Goal: Task Accomplishment & Management: Use online tool/utility

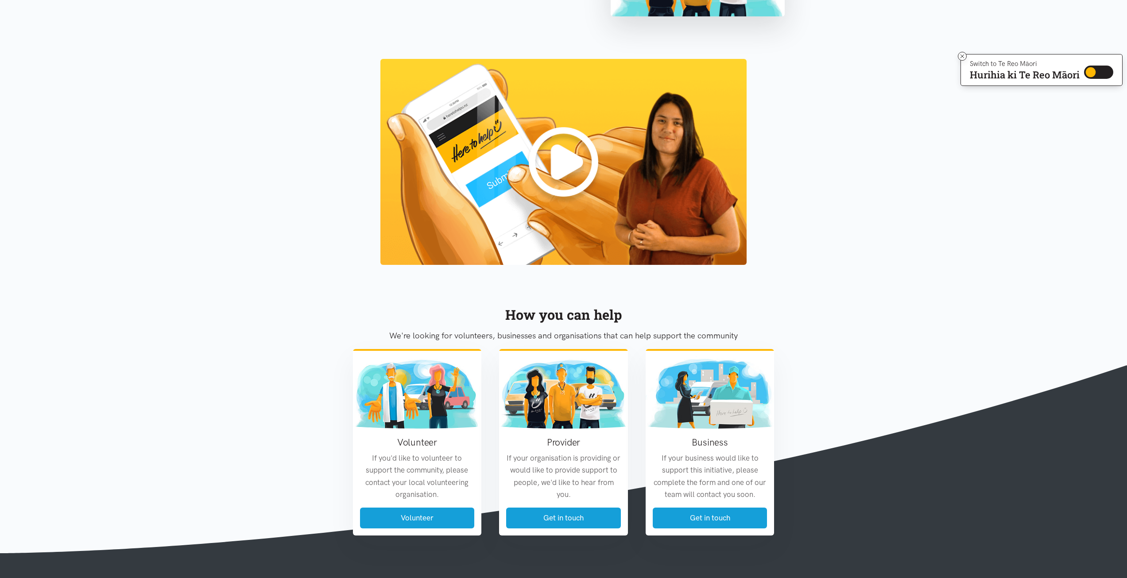
scroll to position [847, 0]
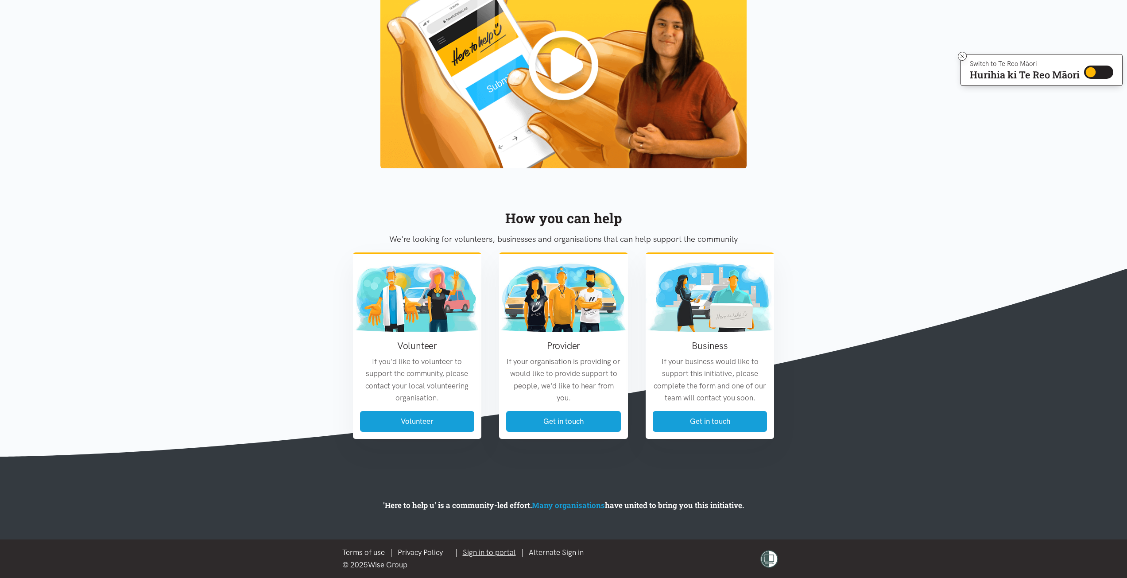
click at [504, 552] on link "Sign in to portal" at bounding box center [489, 552] width 53 height 9
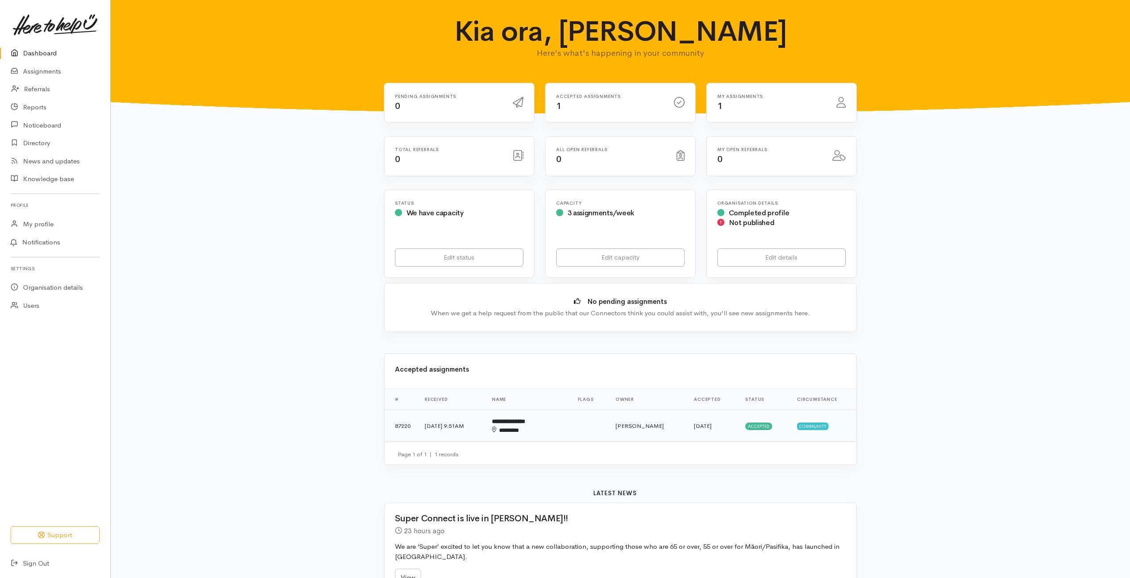
click at [525, 419] on b "**********" at bounding box center [508, 421] width 33 height 6
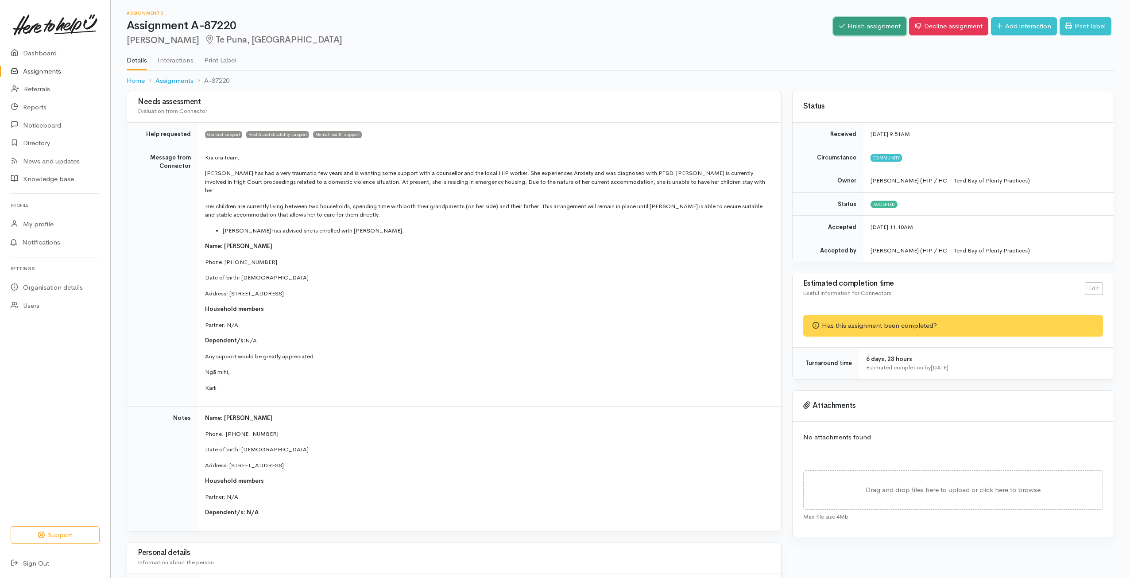
click at [856, 27] on link "Finish assignment" at bounding box center [869, 26] width 73 height 18
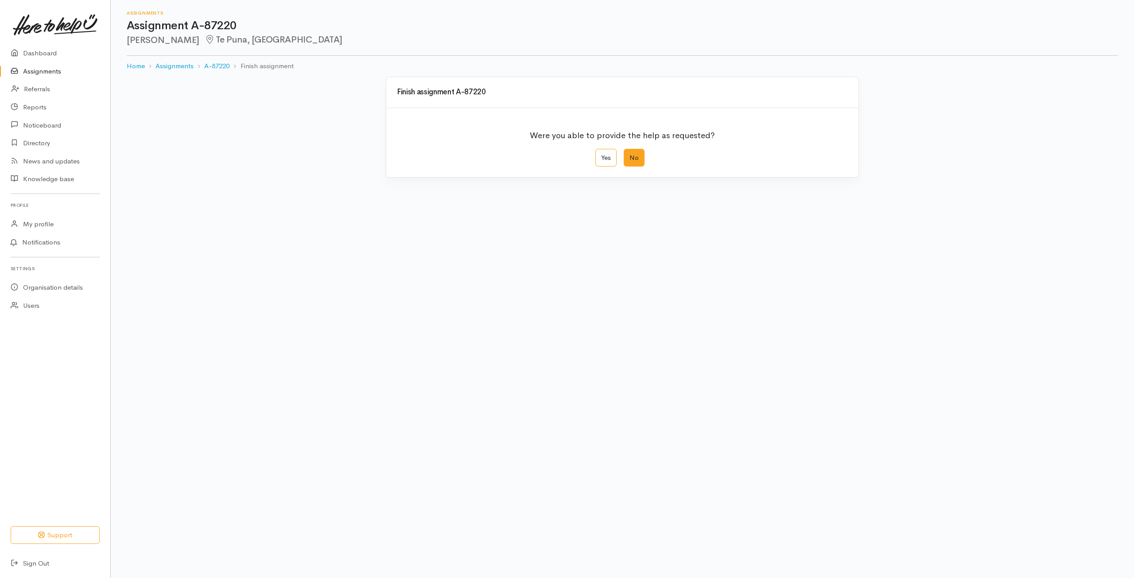
click at [635, 157] on label "No" at bounding box center [634, 158] width 21 height 18
click at [629, 155] on input "No" at bounding box center [627, 152] width 6 height 6
radio input "true"
click at [428, 257] on textarea "Comments" at bounding box center [545, 261] width 297 height 28
type textarea "Missed appointments"
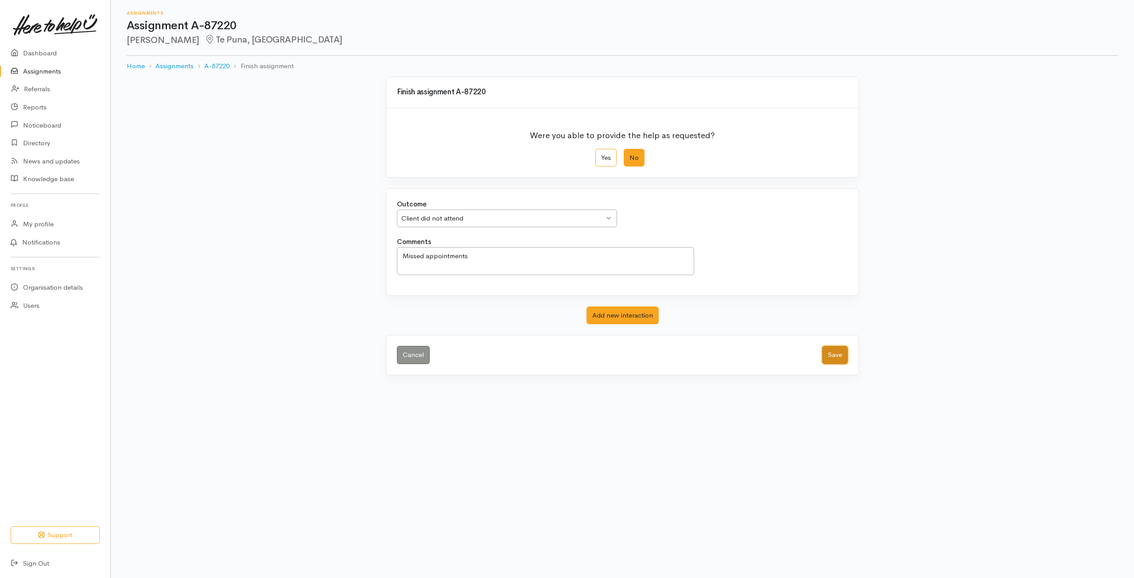
click at [836, 356] on button "Save" at bounding box center [835, 355] width 26 height 18
